Goal: Task Accomplishment & Management: Manage account settings

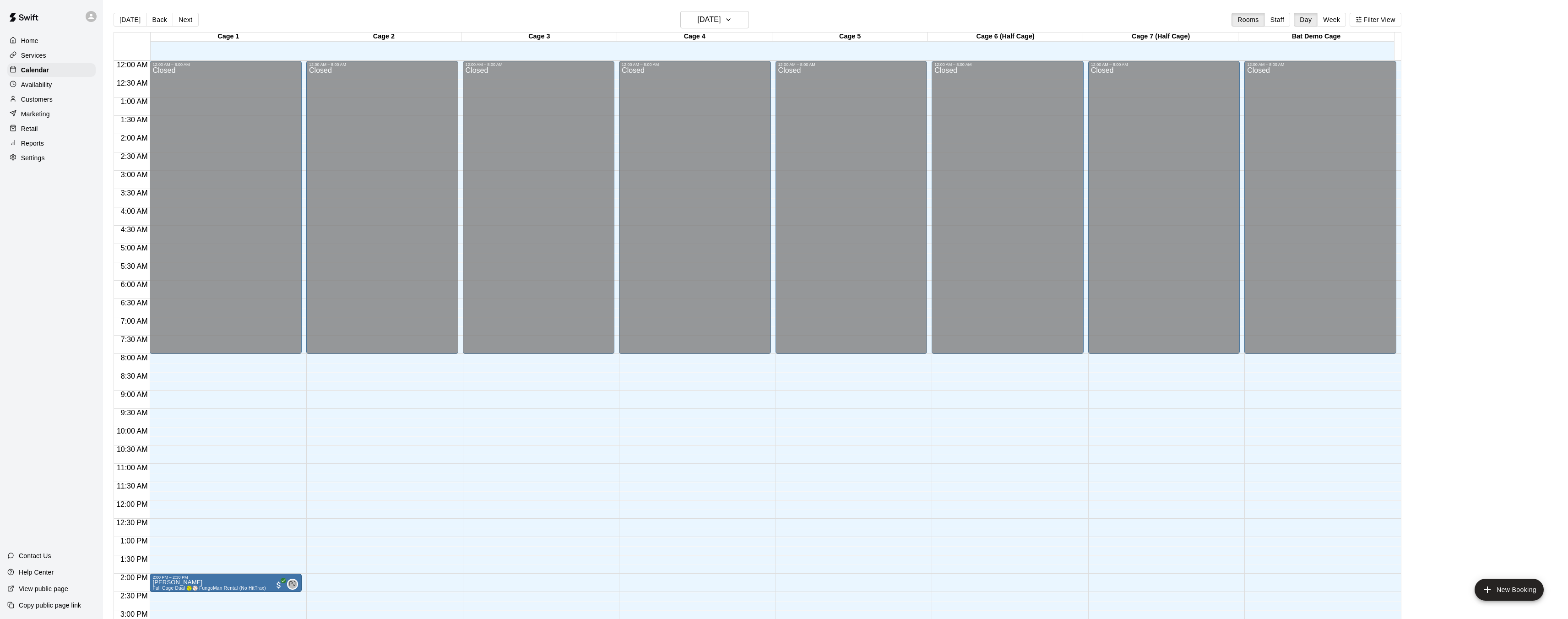
scroll to position [283, 0]
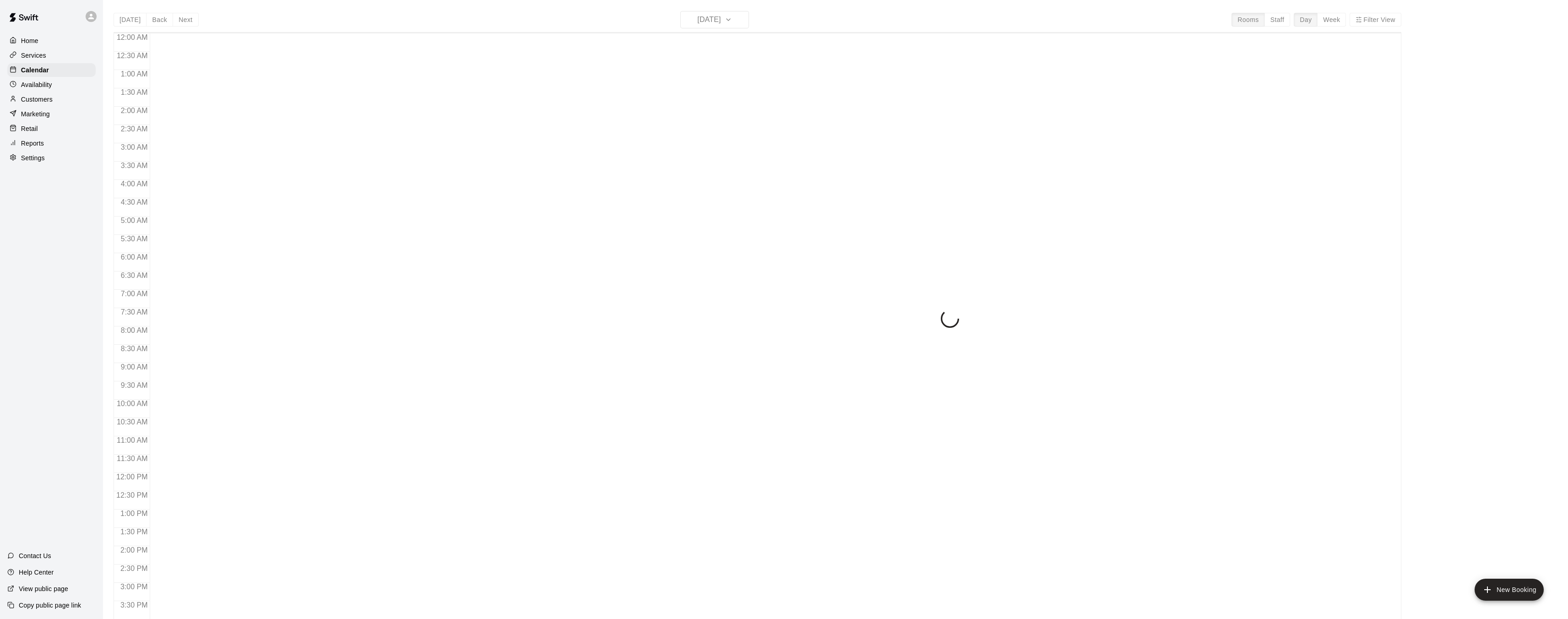
scroll to position [283, 0]
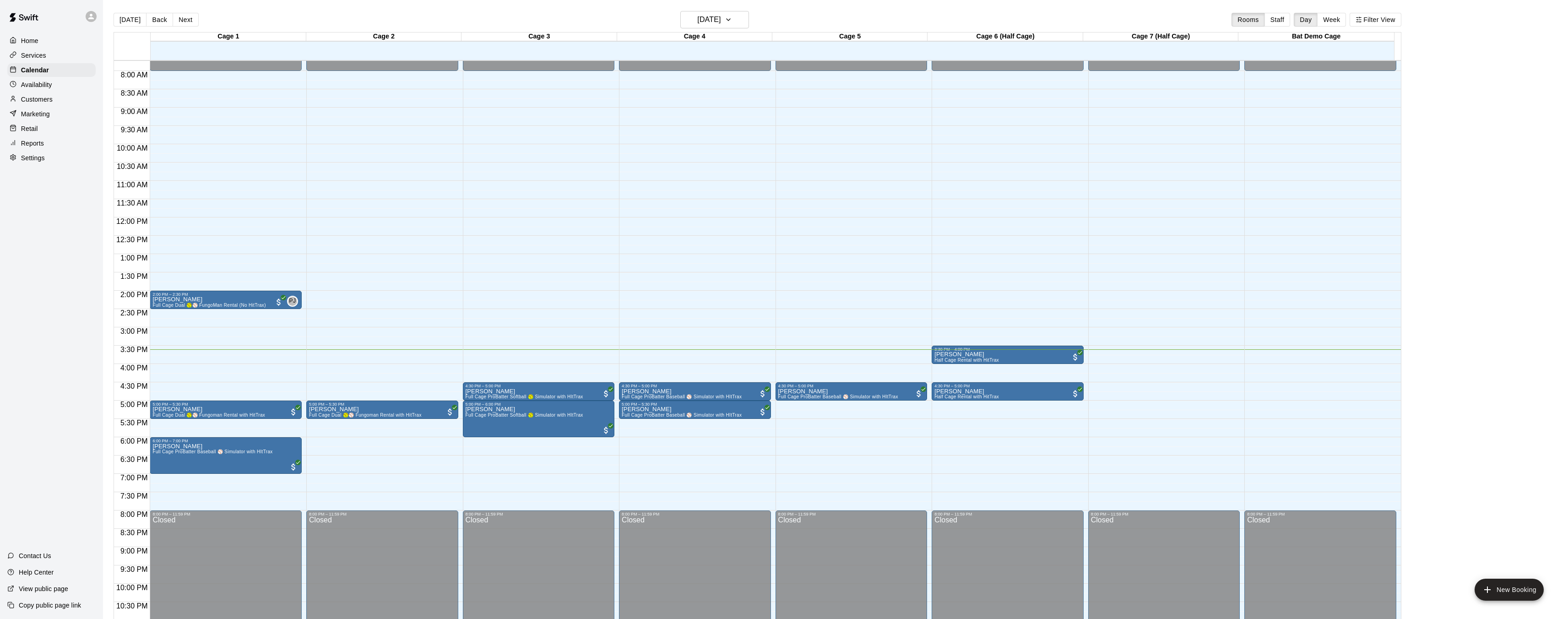
click at [39, 57] on p "Services" at bounding box center [33, 55] width 25 height 9
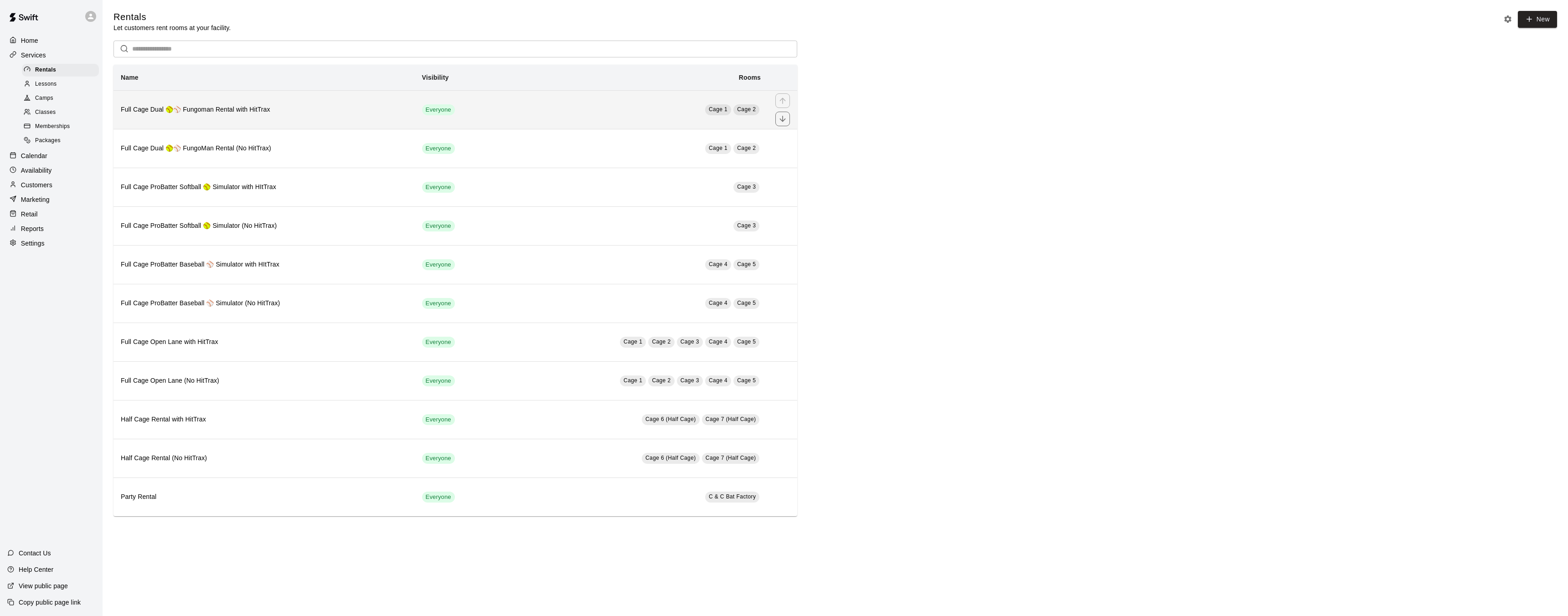
click at [339, 116] on th "Full Cage Dual 🥎⚾ Fungoman Rental with HitTrax" at bounding box center [264, 109] width 301 height 39
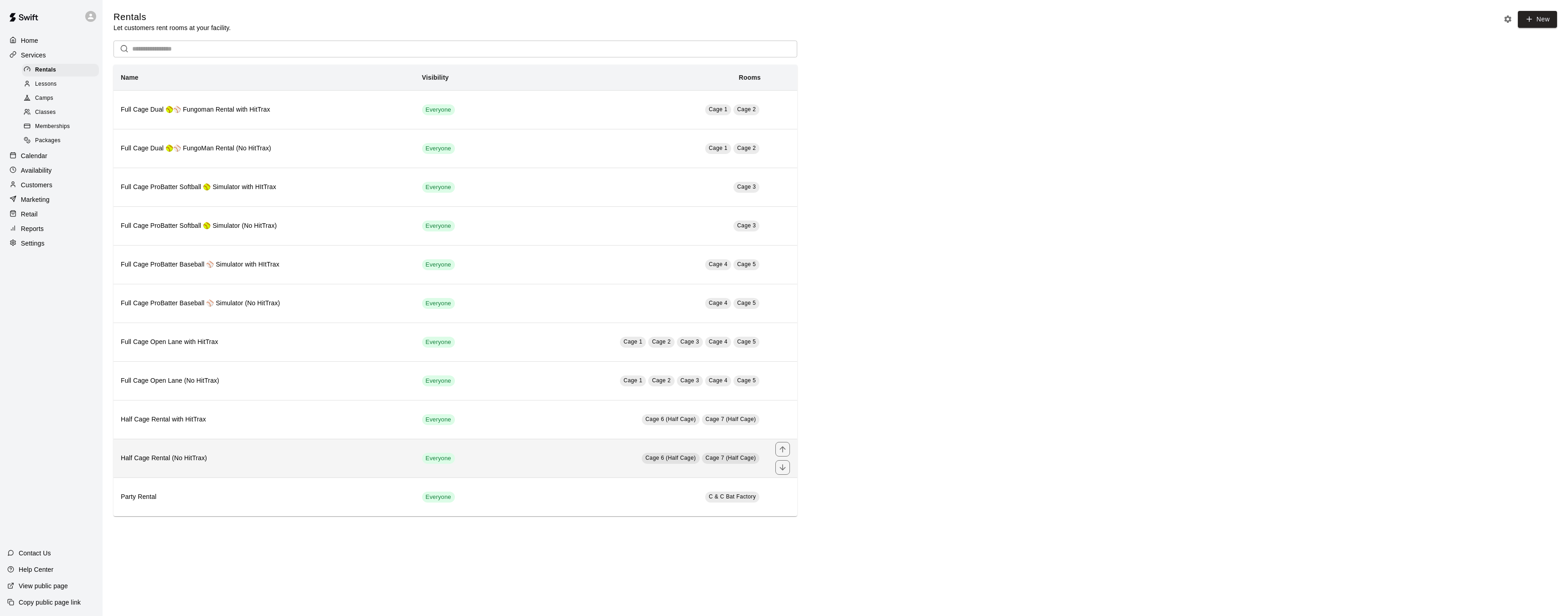
click at [312, 459] on h6 "Half Cage Rental (No HitTrax)" at bounding box center [264, 459] width 286 height 10
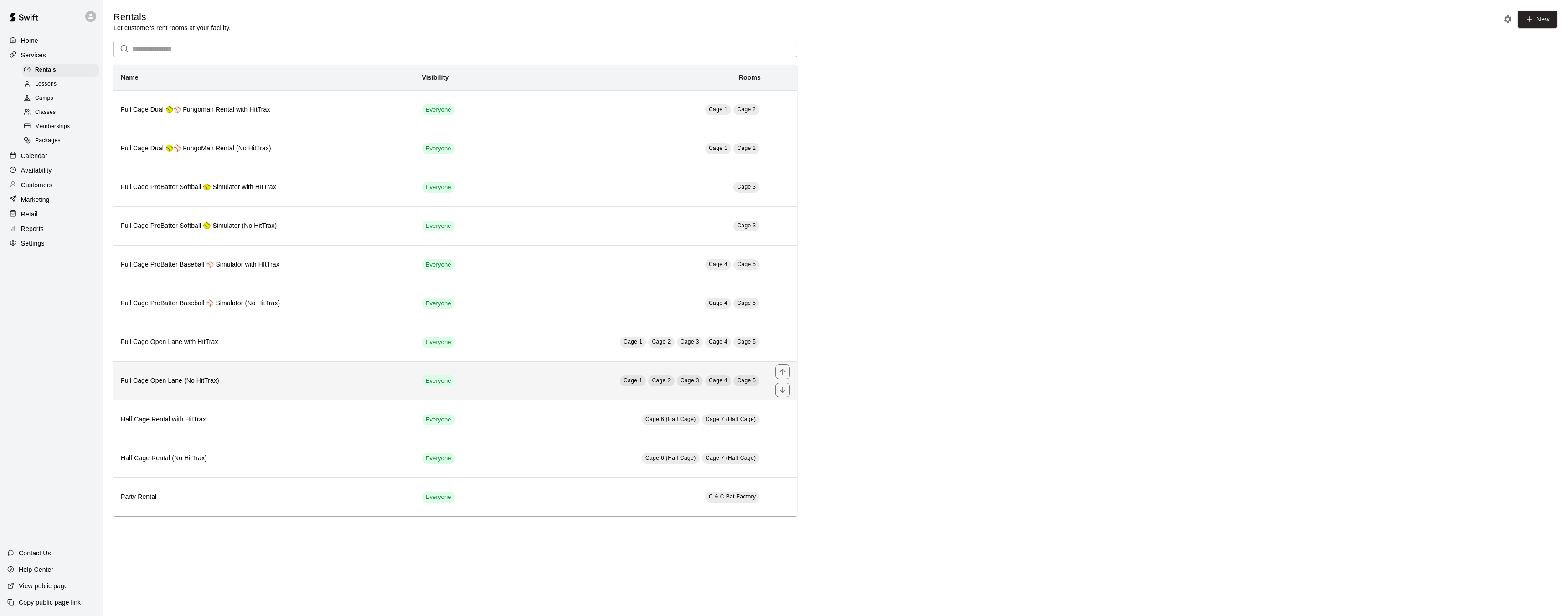
click at [269, 380] on h6 "Full Cage Open Lane (No HitTrax)" at bounding box center [264, 381] width 286 height 10
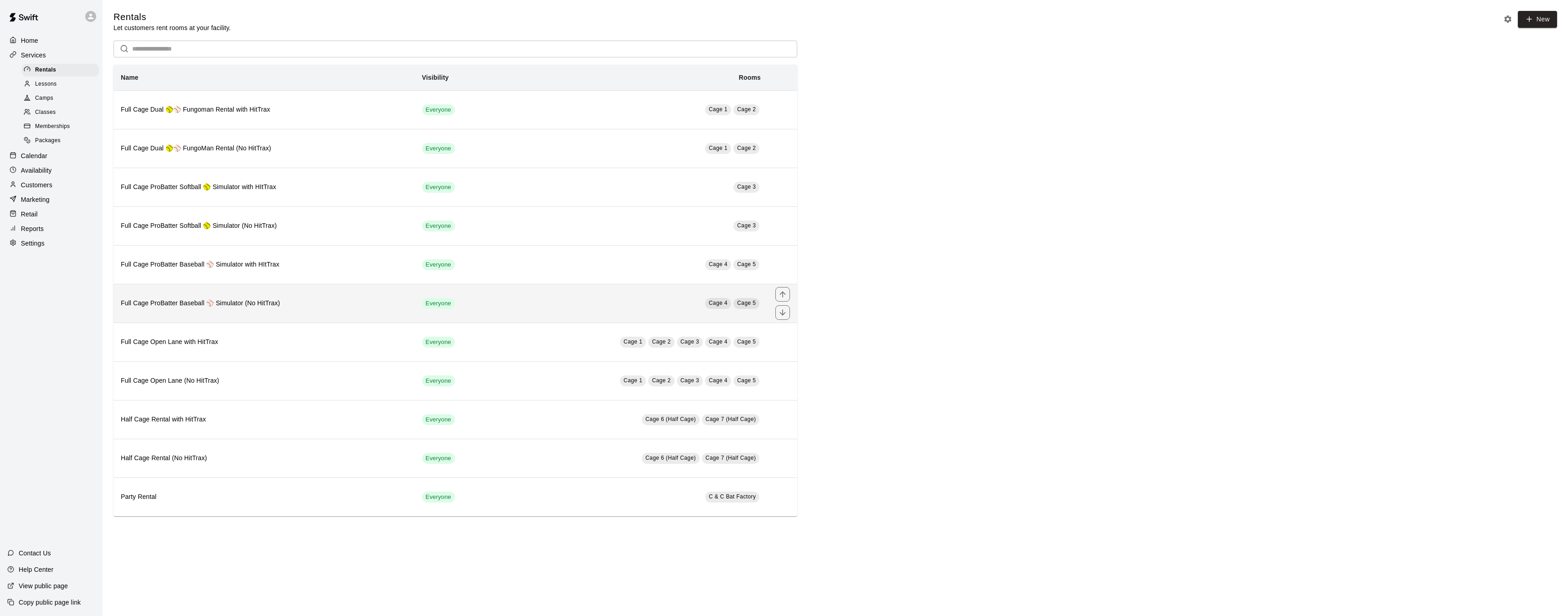
click at [189, 304] on h6 "Full Cage ProBatter Baseball ⚾ Simulator (No HitTrax)" at bounding box center [264, 304] width 286 height 10
click at [41, 159] on p "Calendar" at bounding box center [34, 156] width 27 height 9
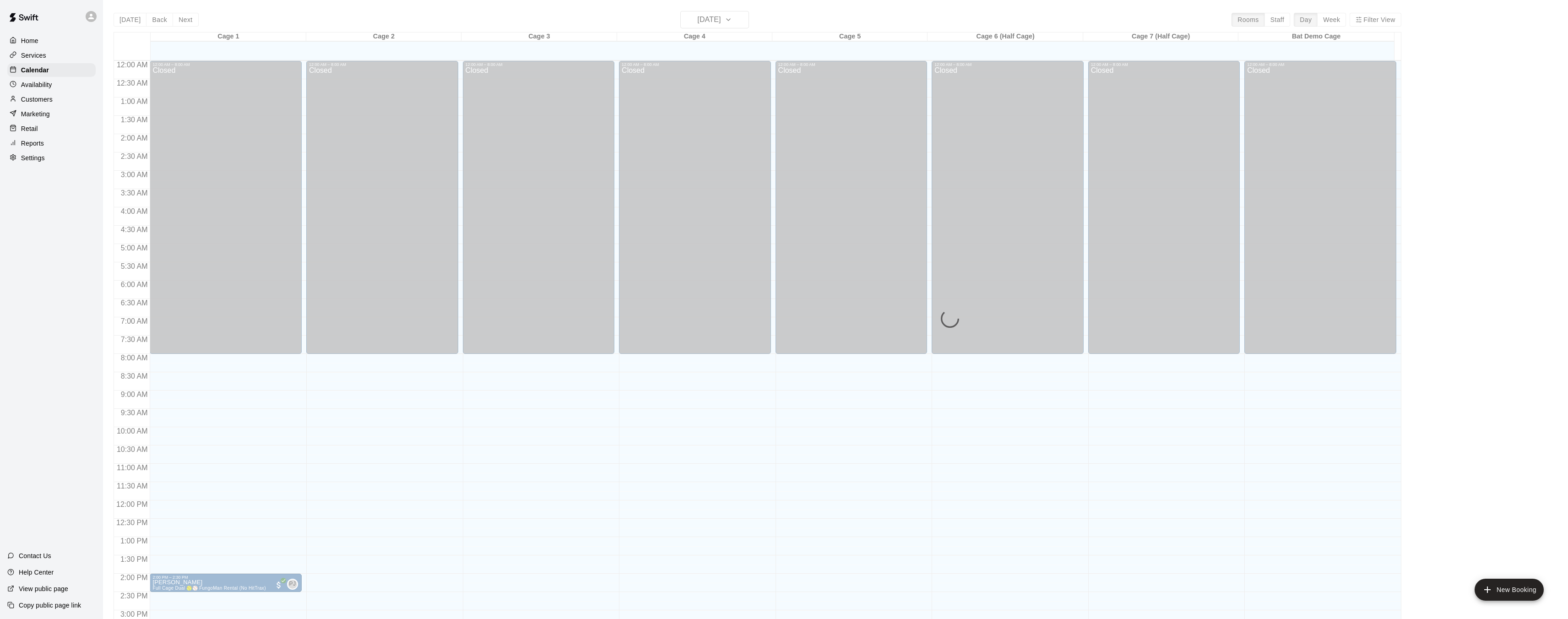
scroll to position [283, 0]
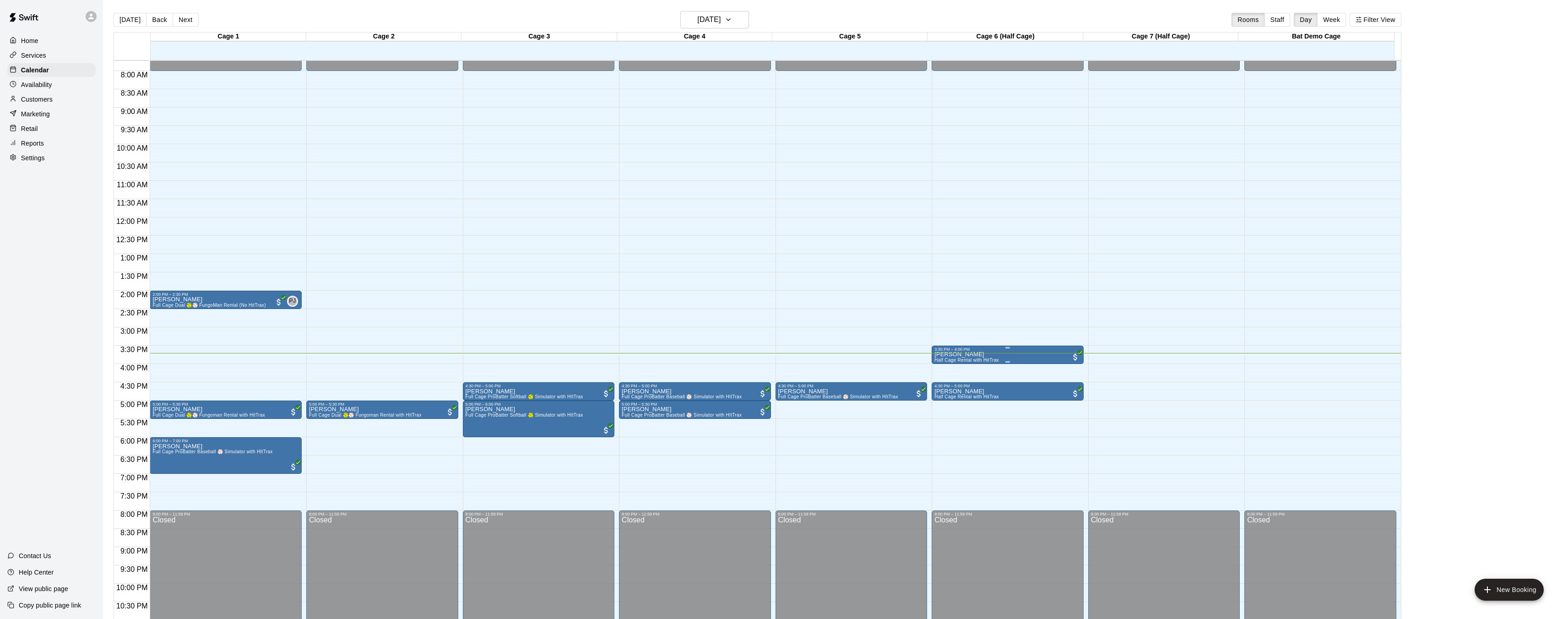
click at [940, 388] on button "edit" at bounding box center [943, 383] width 19 height 18
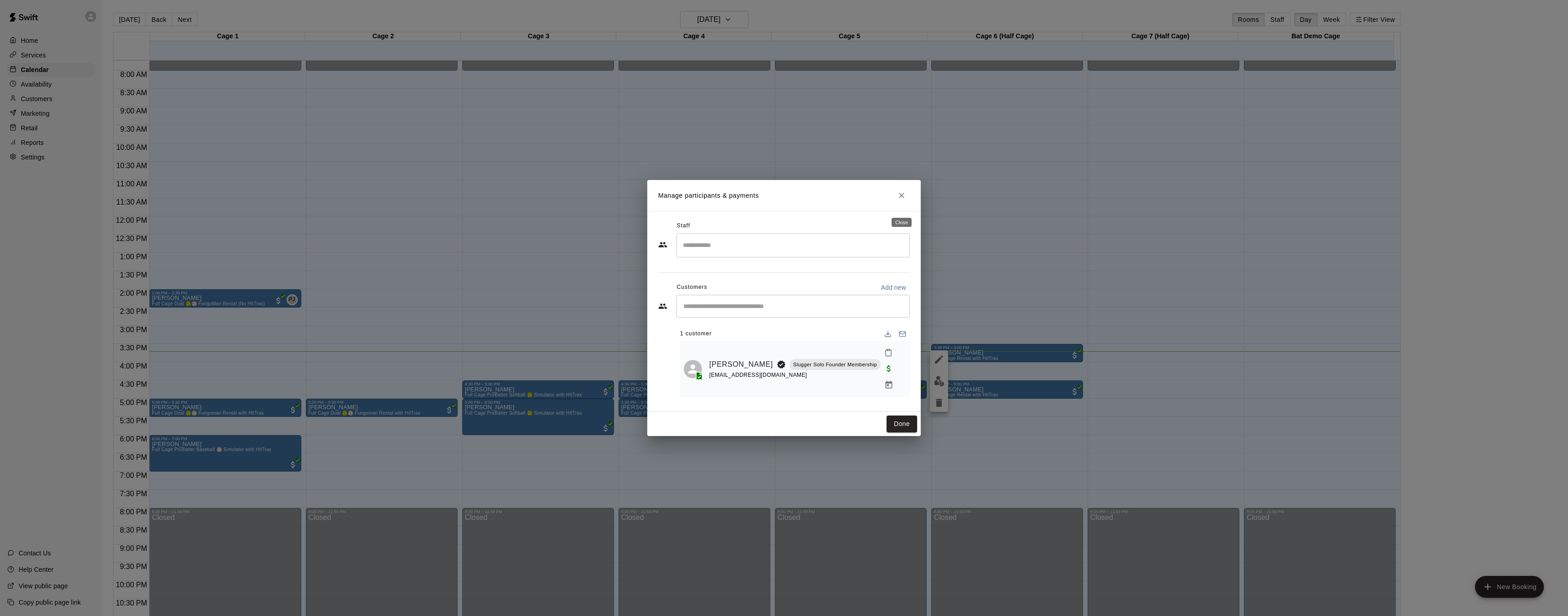
click at [901, 198] on icon "Close" at bounding box center [901, 195] width 6 height 6
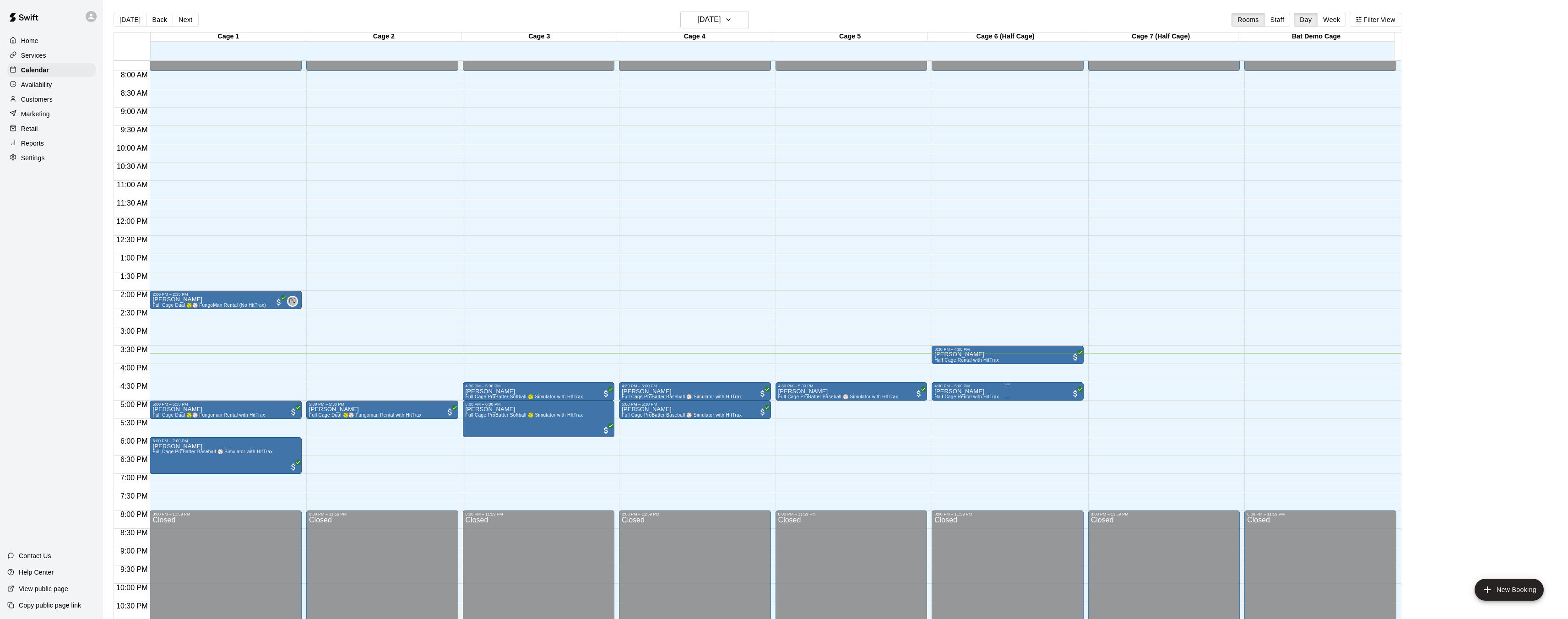
click at [955, 391] on p "[PERSON_NAME]" at bounding box center [967, 391] width 64 height 0
click at [945, 426] on img "edit" at bounding box center [943, 422] width 11 height 11
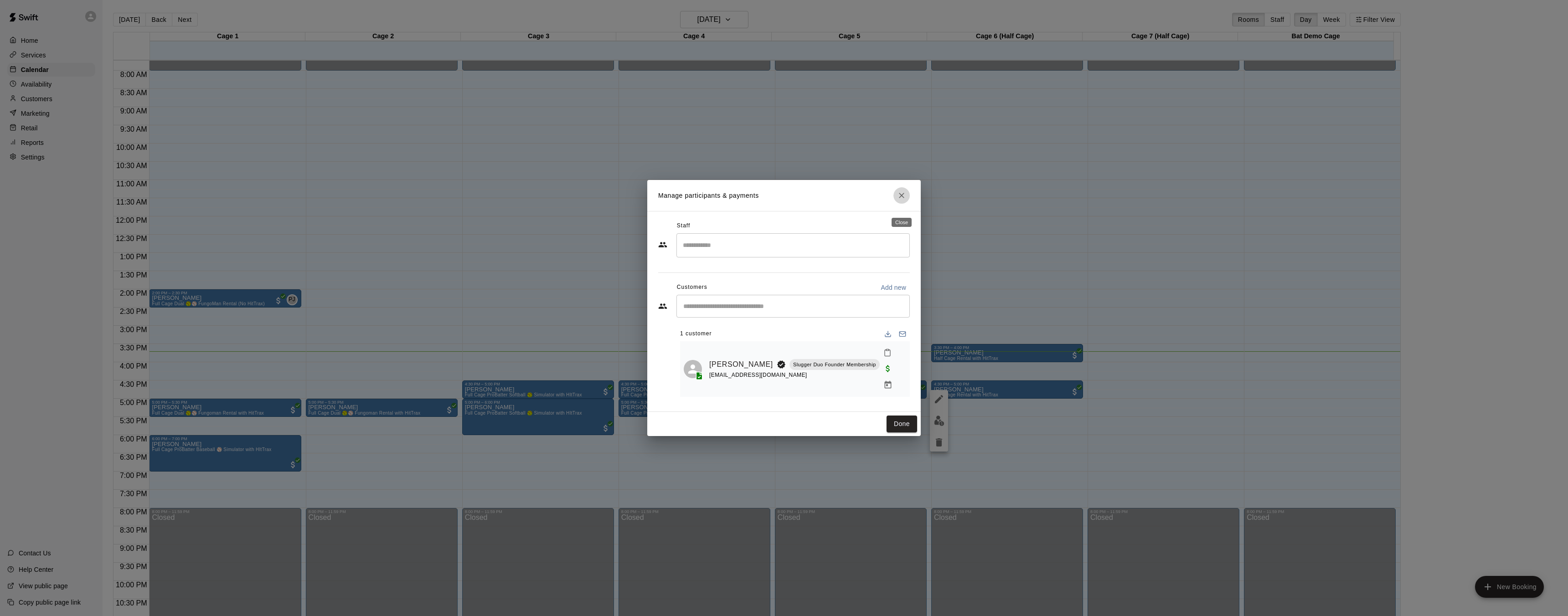
click at [904, 200] on icon "Close" at bounding box center [901, 195] width 9 height 9
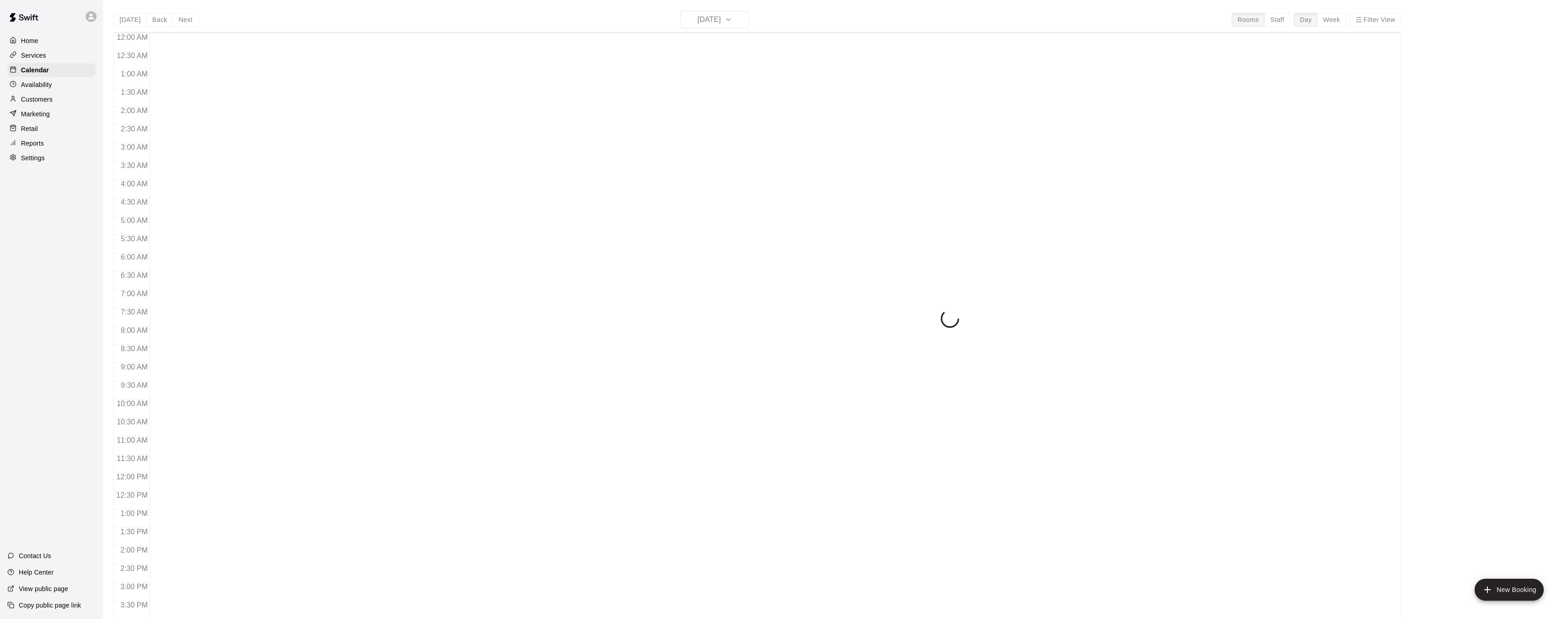
scroll to position [283, 0]
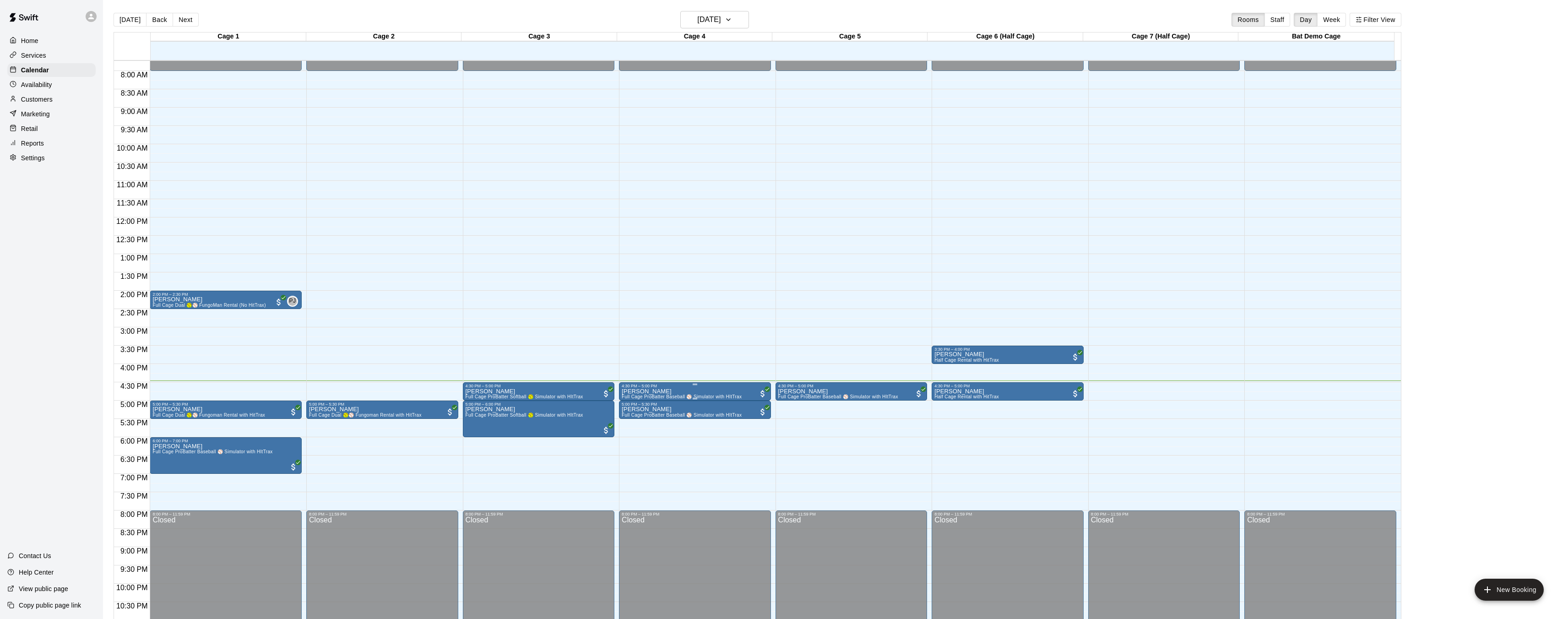
scroll to position [283, 0]
click at [732, 19] on icon "button" at bounding box center [729, 20] width 7 height 11
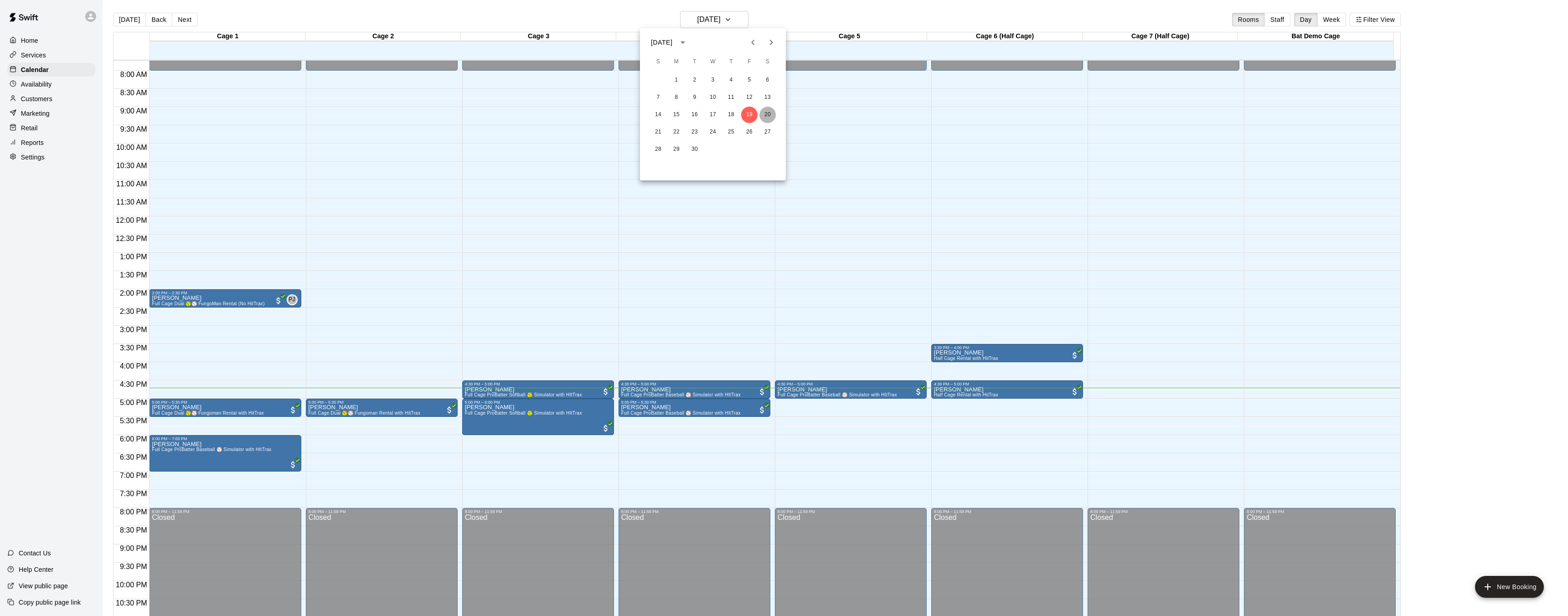
click at [765, 119] on button "20" at bounding box center [767, 115] width 17 height 17
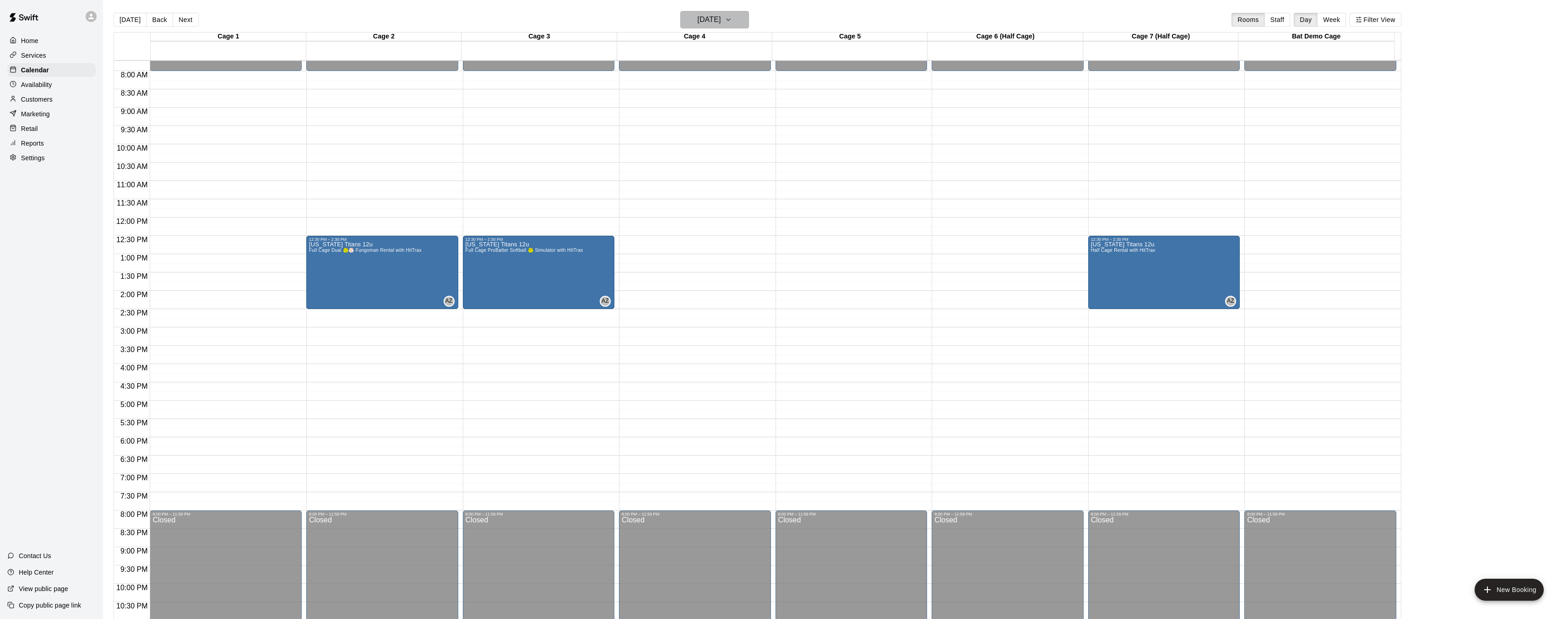
click at [720, 19] on h6 "Saturday Sep 20" at bounding box center [709, 19] width 24 height 13
click at [748, 115] on button "19" at bounding box center [752, 115] width 17 height 17
